Goal: Task Accomplishment & Management: Manage account settings

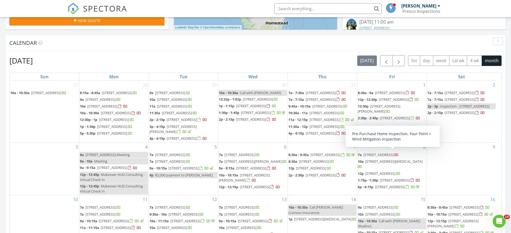
scroll to position [499, 521]
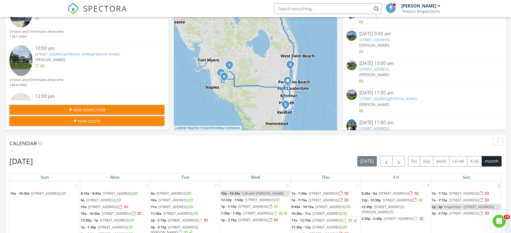
click at [93, 61] on div "10:00 am 7107 Penny Ln, Fort Pierce, FL 34951 Sebastian Hazelton" at bounding box center [93, 61] width 116 height 32
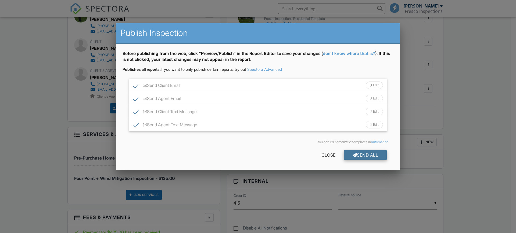
click at [378, 156] on div "Send All" at bounding box center [365, 155] width 43 height 10
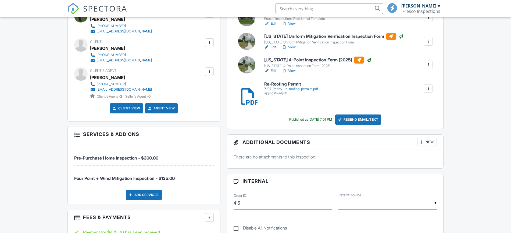
scroll to position [101, 0]
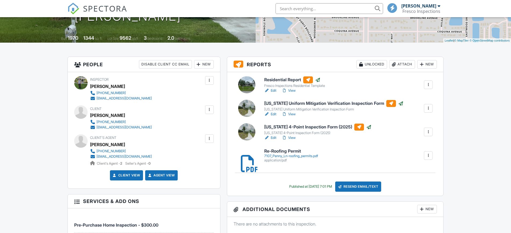
click at [293, 89] on link "View" at bounding box center [288, 90] width 14 height 5
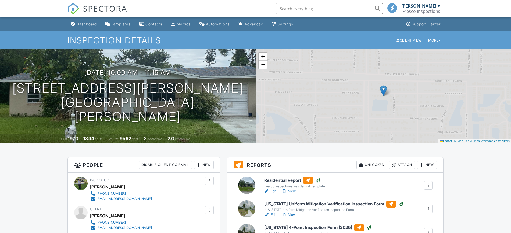
scroll to position [168, 0]
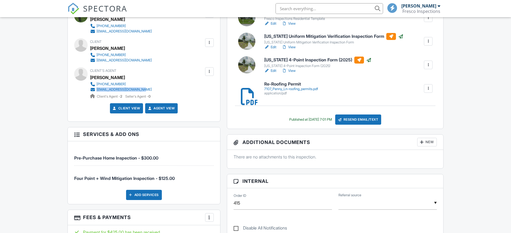
click at [96, 90] on div "305-775-5400 liztenoriohomes@gmail.com Client's Agent - 2 Seller's Agent - 0" at bounding box center [123, 90] width 66 height 17
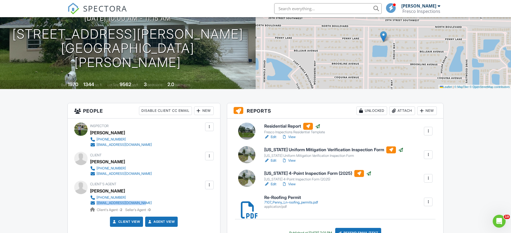
scroll to position [0, 0]
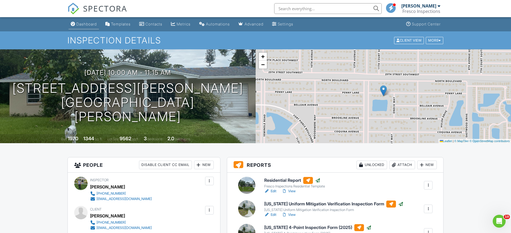
click at [89, 25] on div "Dashboard" at bounding box center [86, 24] width 20 height 5
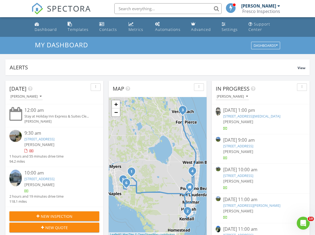
scroll to position [499, 326]
